Goal: Task Accomplishment & Management: Manage account settings

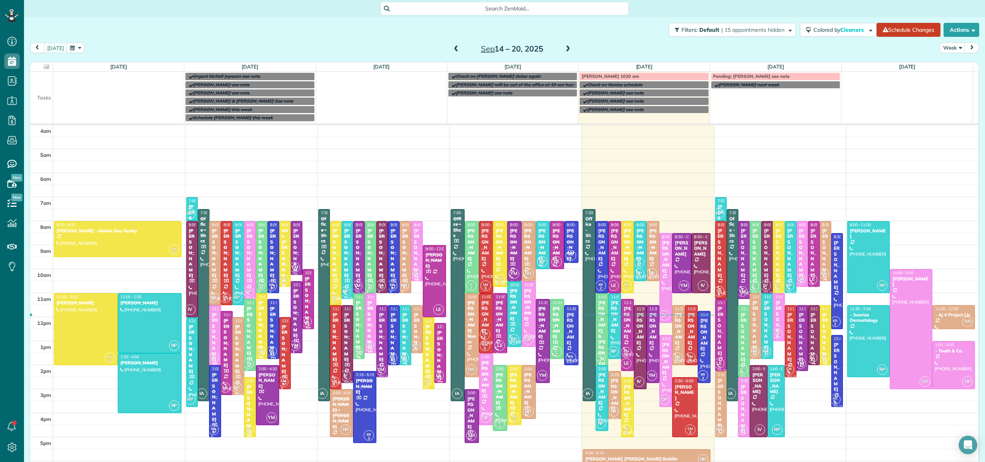
scroll to position [56, 0]
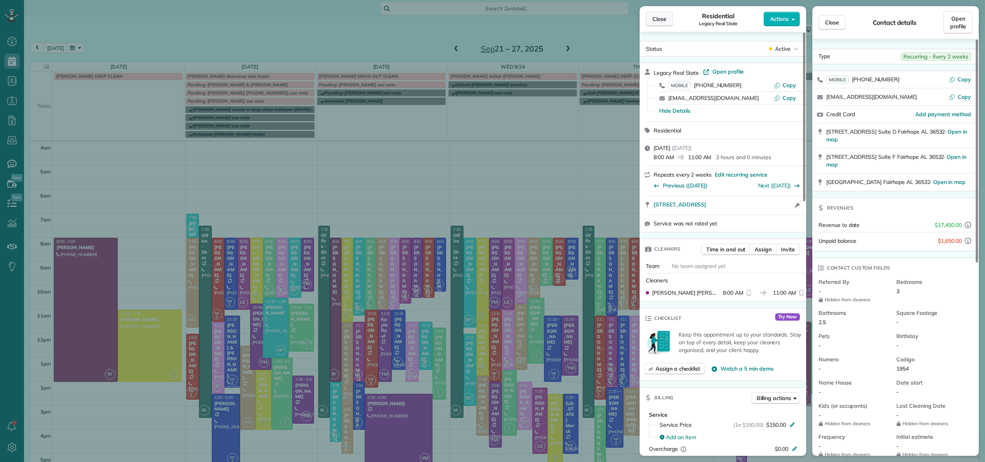
scroll to position [70, 0]
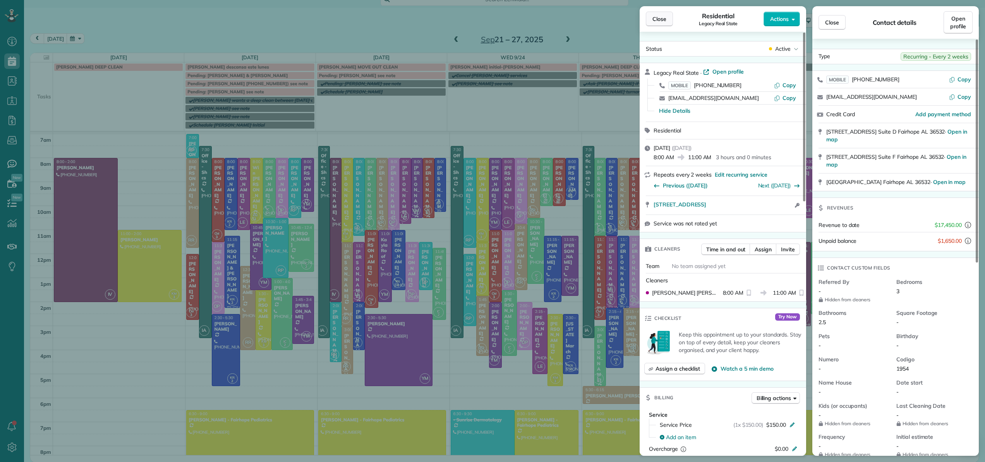
click at [662, 22] on span "Close" at bounding box center [660, 19] width 14 height 8
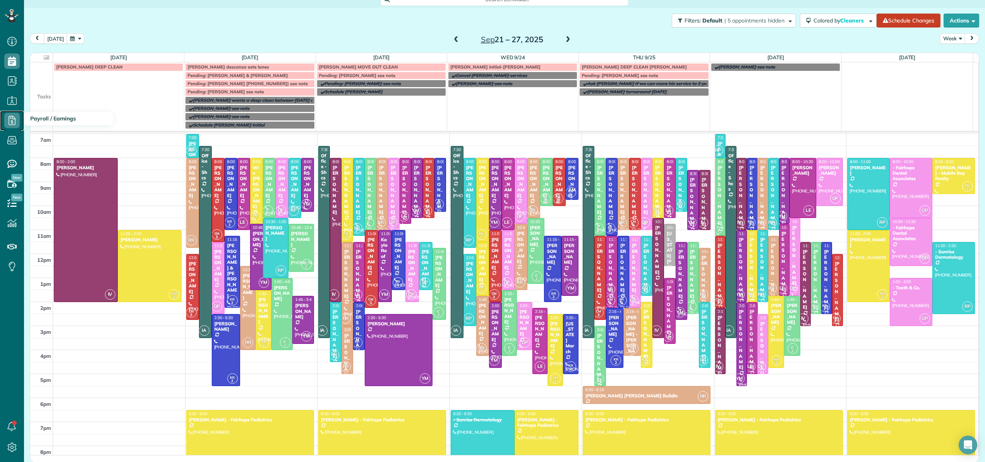
click at [14, 118] on use at bounding box center [12, 120] width 7 height 9
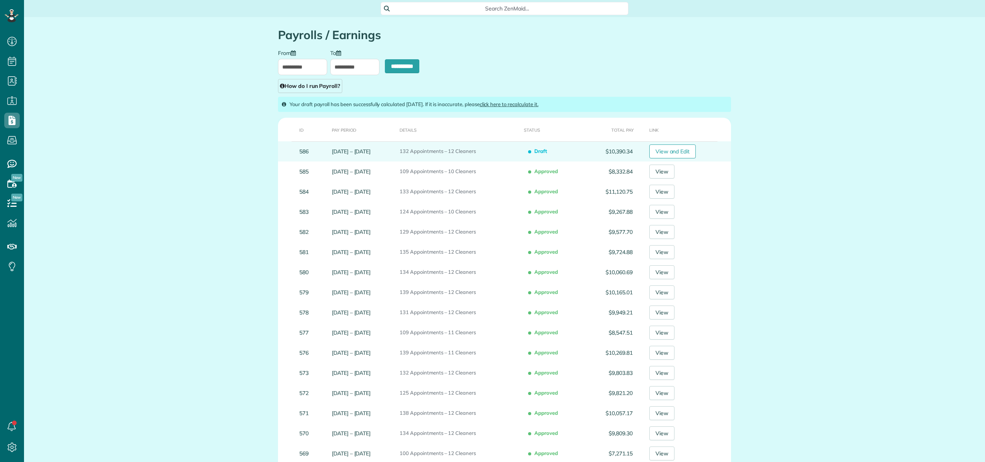
scroll to position [3, 3]
click at [676, 152] on link "View and Edit" at bounding box center [672, 151] width 47 height 14
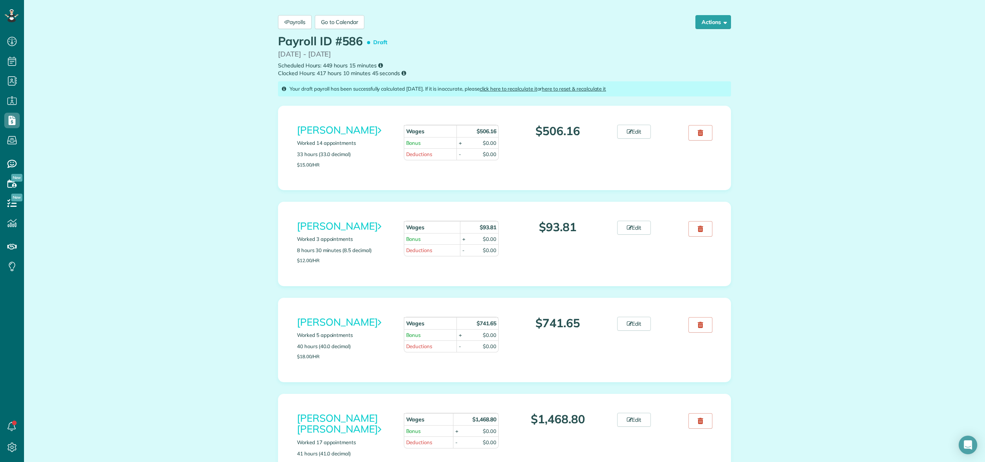
scroll to position [130, 0]
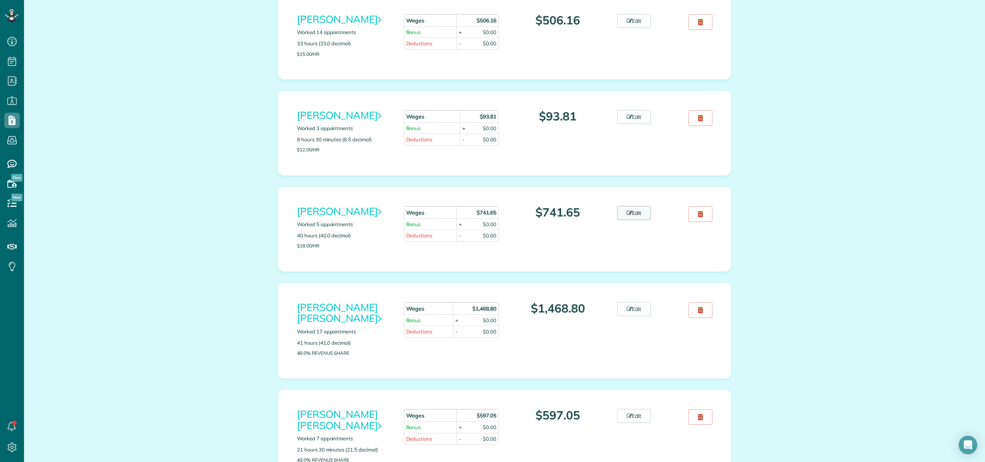
click at [642, 210] on link "Edit" at bounding box center [634, 213] width 34 height 14
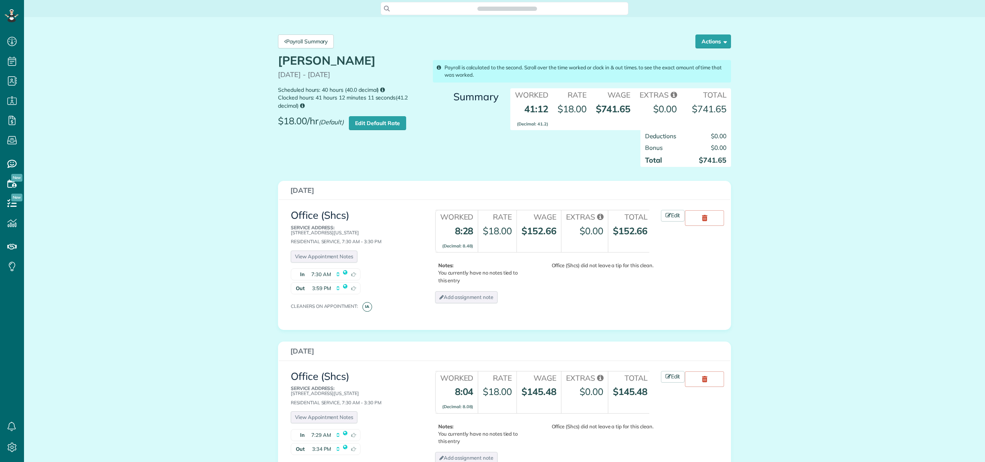
scroll to position [3, 3]
